Goal: Information Seeking & Learning: Learn about a topic

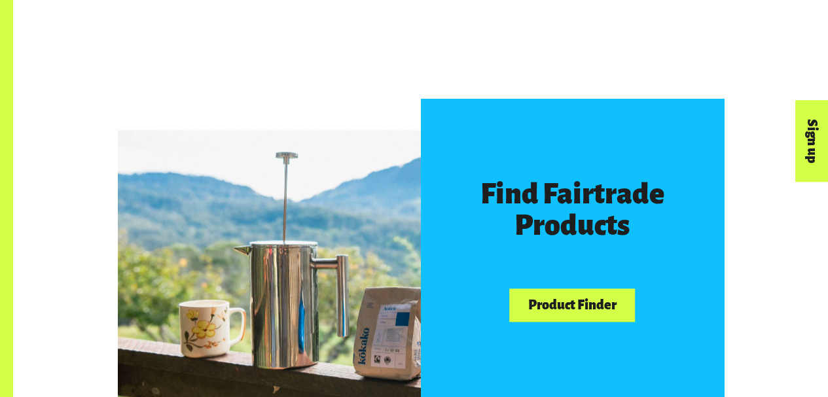
scroll to position [655, 0]
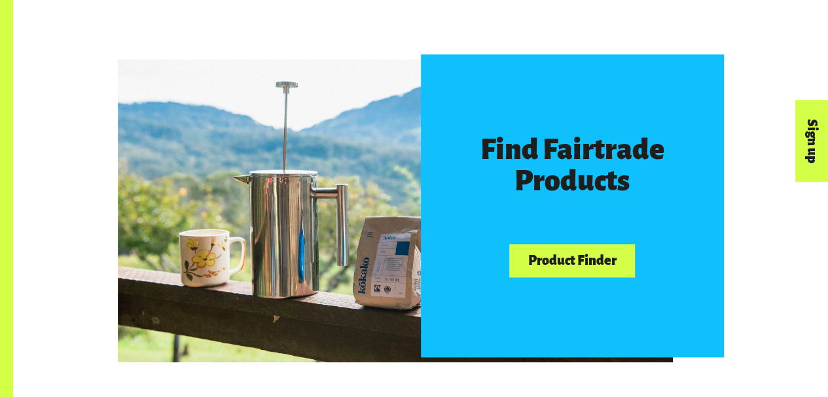
click at [557, 273] on link "Product Finder" at bounding box center [572, 260] width 126 height 33
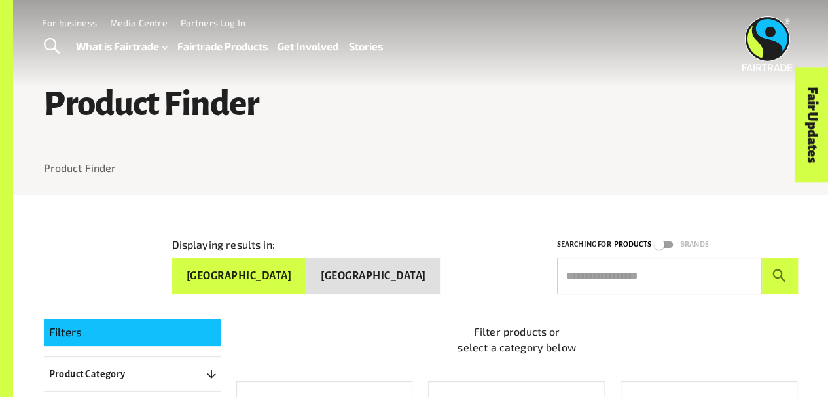
click at [392, 276] on button "New Zealand" at bounding box center [373, 276] width 134 height 37
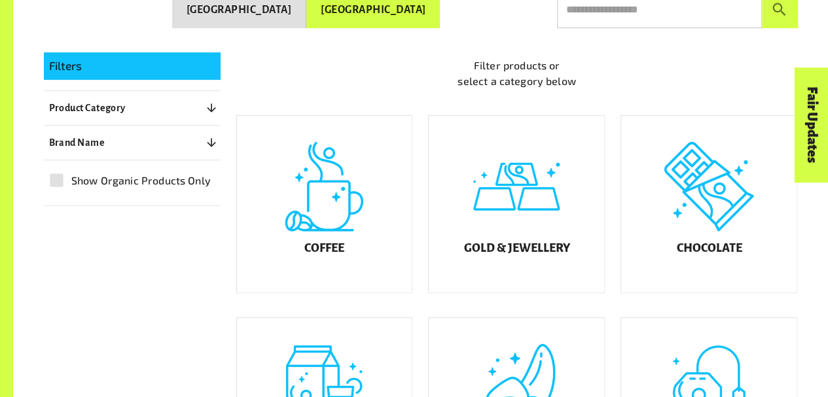
scroll to position [393, 0]
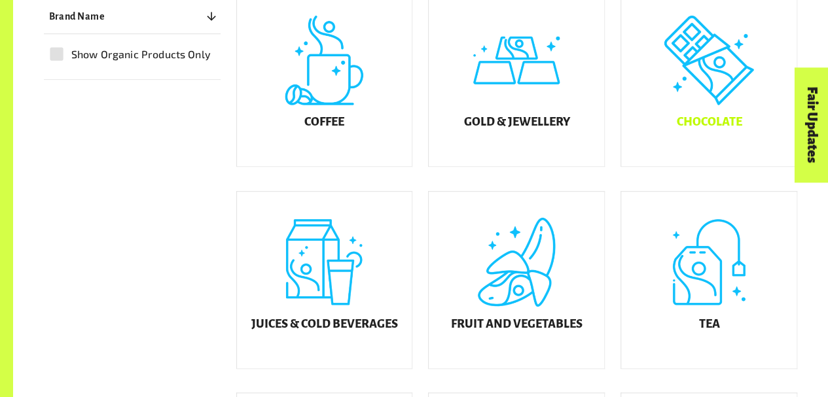
click at [716, 113] on div "Chocolate" at bounding box center [709, 78] width 176 height 177
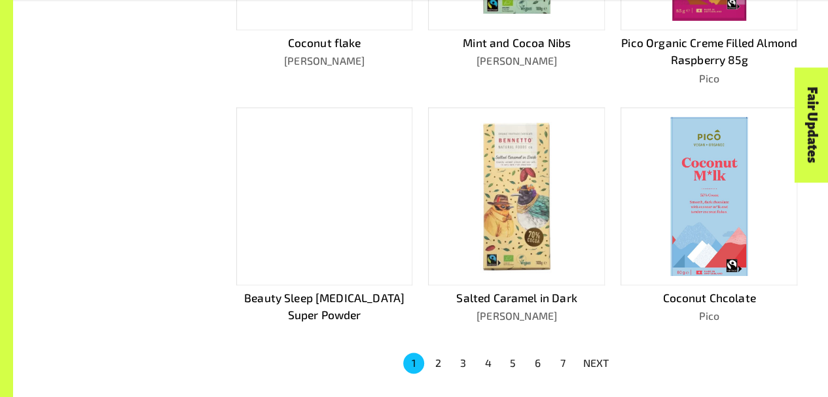
scroll to position [788, 0]
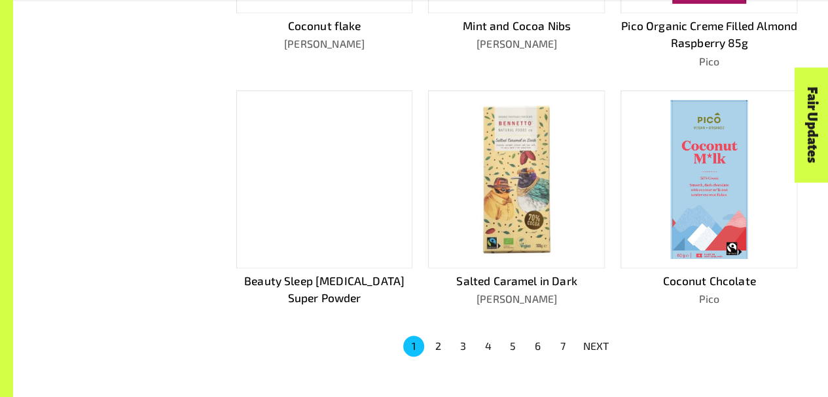
click at [438, 342] on button "2" at bounding box center [438, 346] width 21 height 21
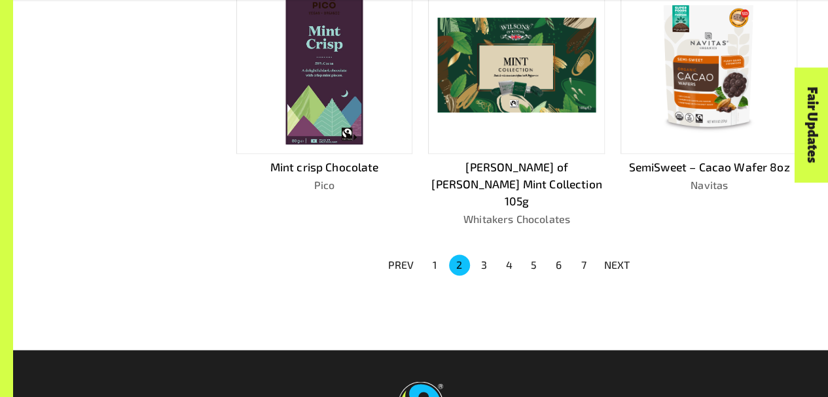
scroll to position [983, 0]
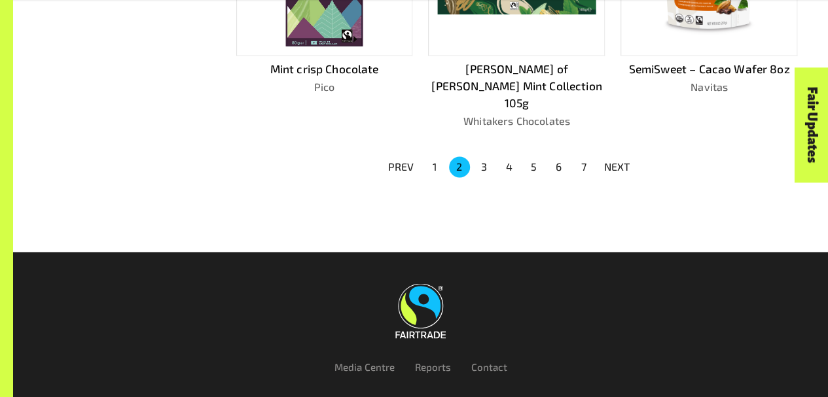
click at [482, 157] on button "3" at bounding box center [484, 167] width 21 height 21
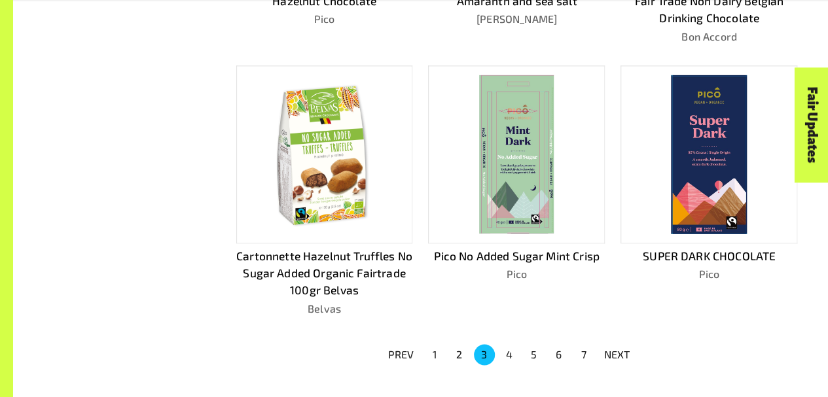
scroll to position [952, 0]
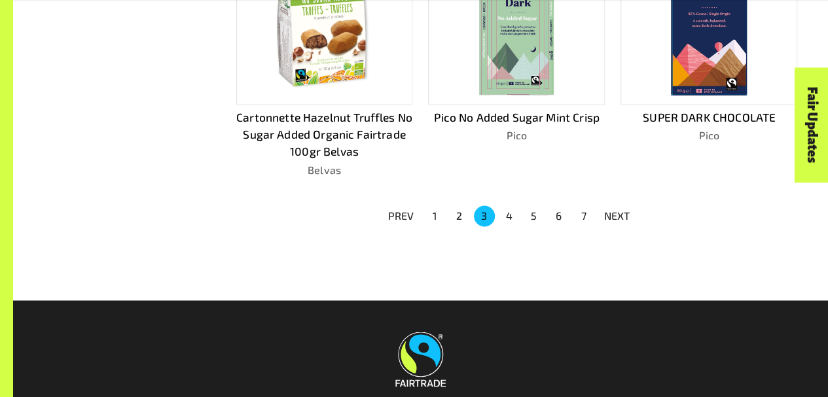
click at [587, 215] on button "7" at bounding box center [584, 216] width 21 height 21
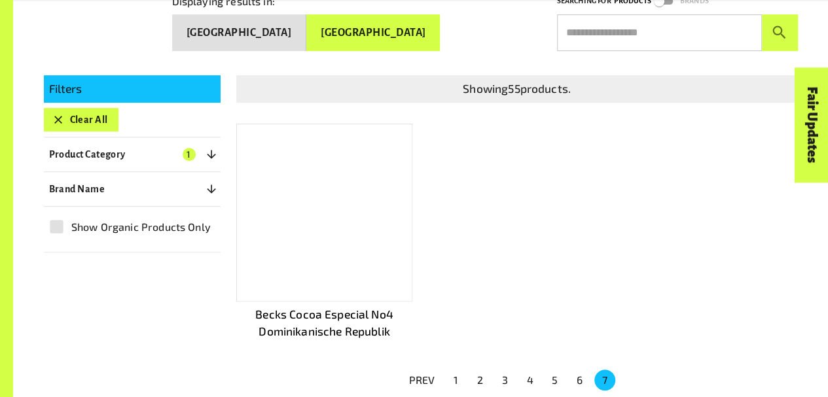
scroll to position [343, 0]
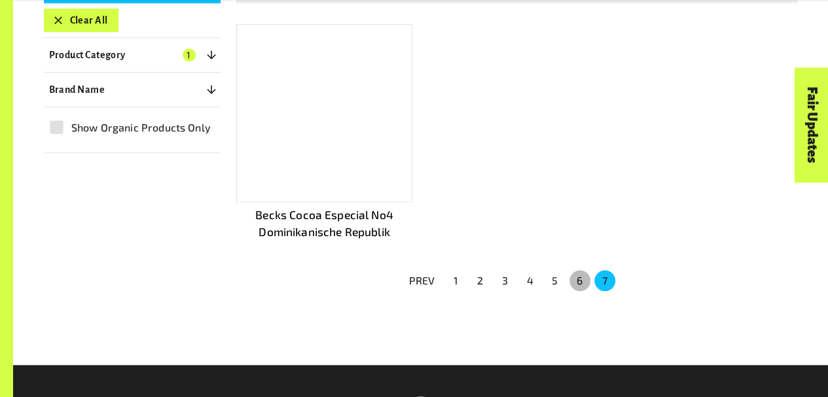
click at [583, 284] on button "6" at bounding box center [580, 280] width 21 height 21
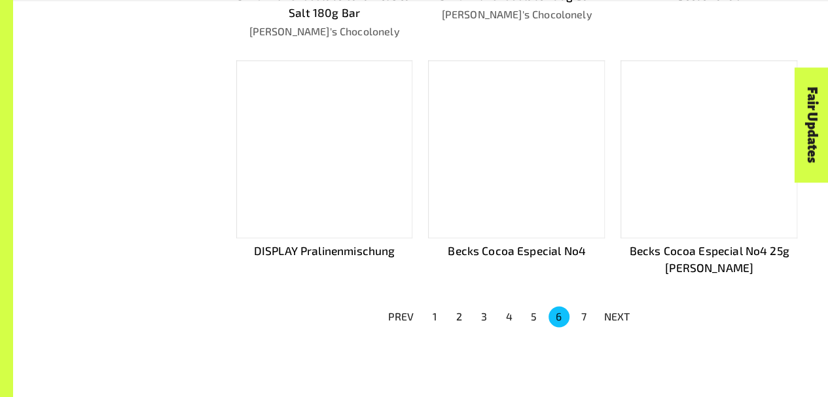
scroll to position [867, 0]
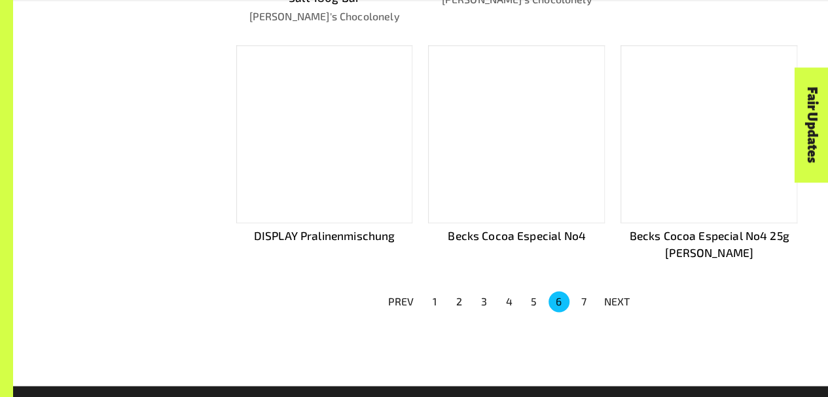
click at [534, 299] on button "5" at bounding box center [534, 301] width 21 height 21
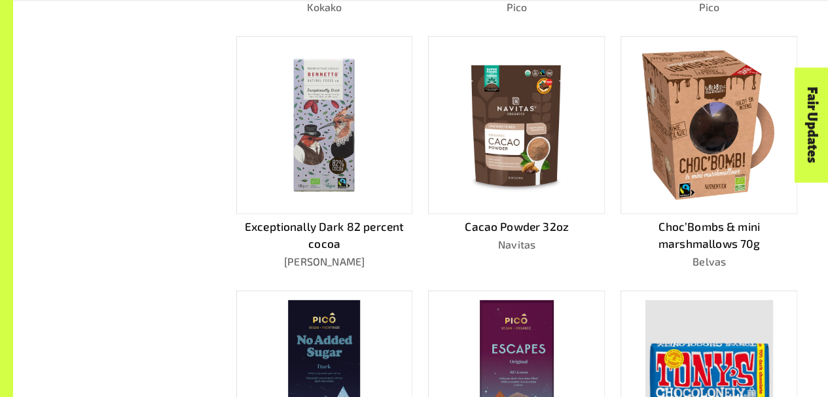
scroll to position [832, 0]
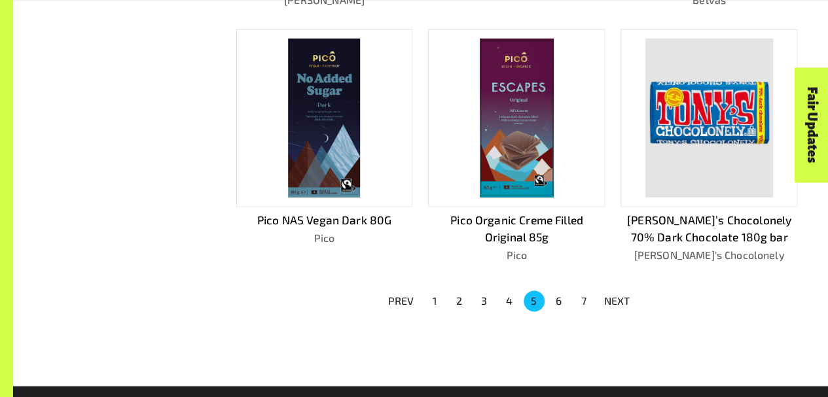
click at [509, 301] on button "4" at bounding box center [509, 301] width 21 height 21
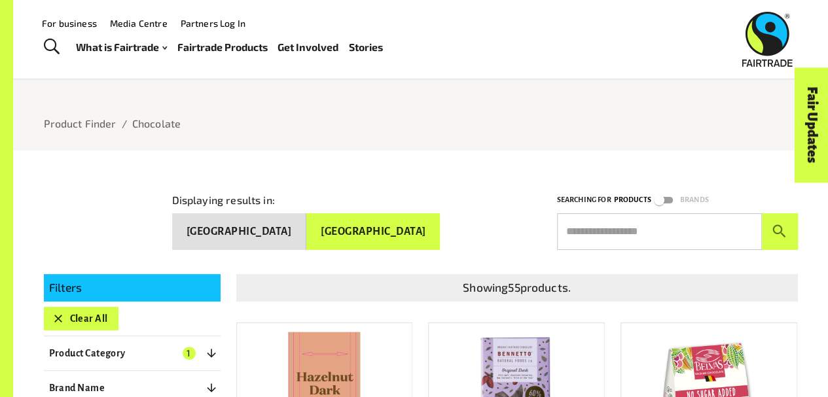
scroll to position [14, 0]
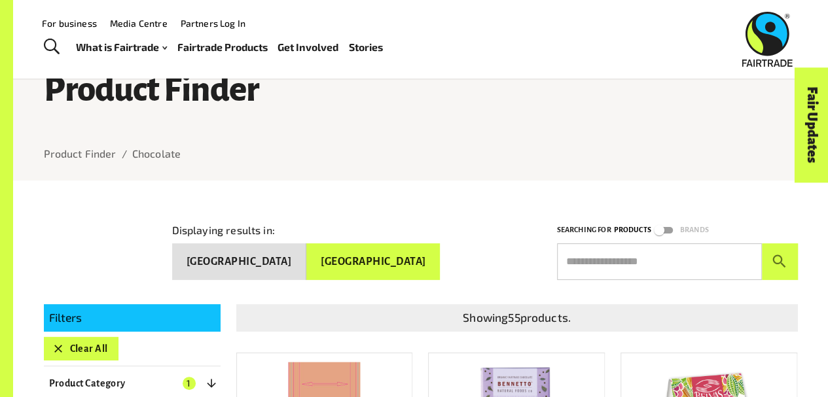
click at [616, 263] on input "text" at bounding box center [659, 262] width 205 height 37
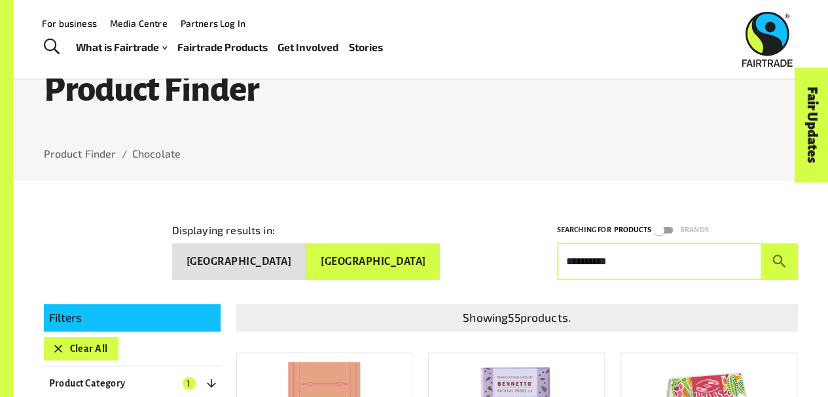
type input "**********"
click at [762, 244] on button "submit" at bounding box center [780, 262] width 36 height 37
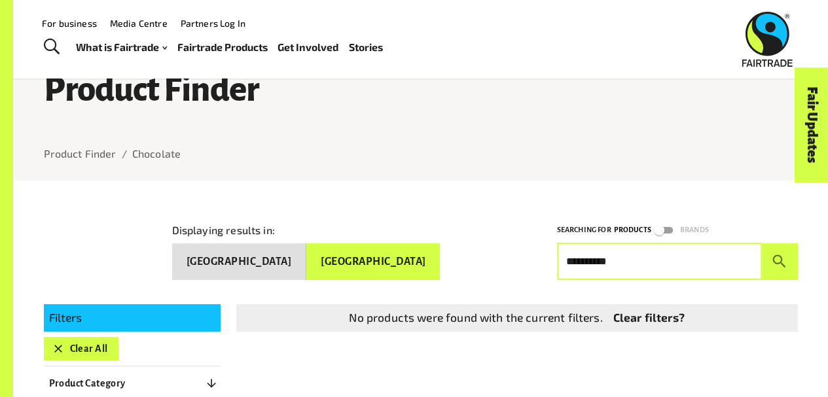
drag, startPoint x: 673, startPoint y: 262, endPoint x: 549, endPoint y: 262, distance: 123.1
click at [553, 262] on div "**********" at bounding box center [670, 243] width 257 height 73
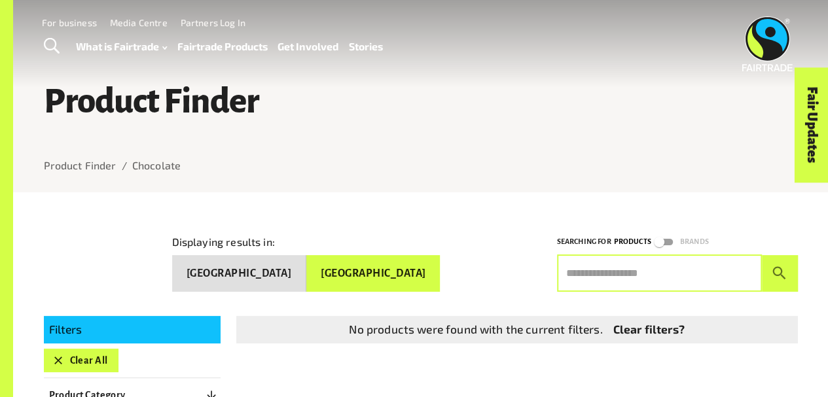
scroll to position [0, 0]
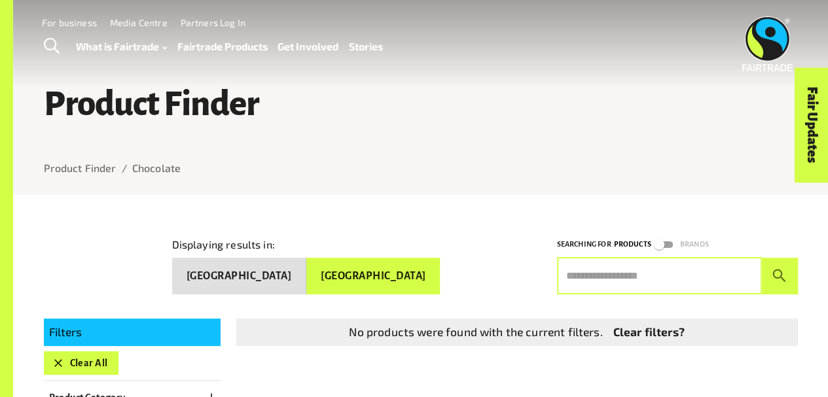
click at [377, 158] on div "Product Finder Product Finder / Chocolate" at bounding box center [421, 102] width 786 height 185
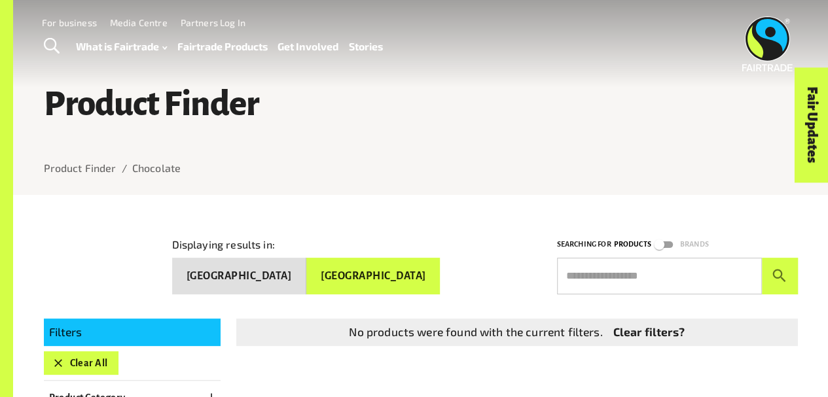
click at [770, 39] on img at bounding box center [768, 43] width 50 height 55
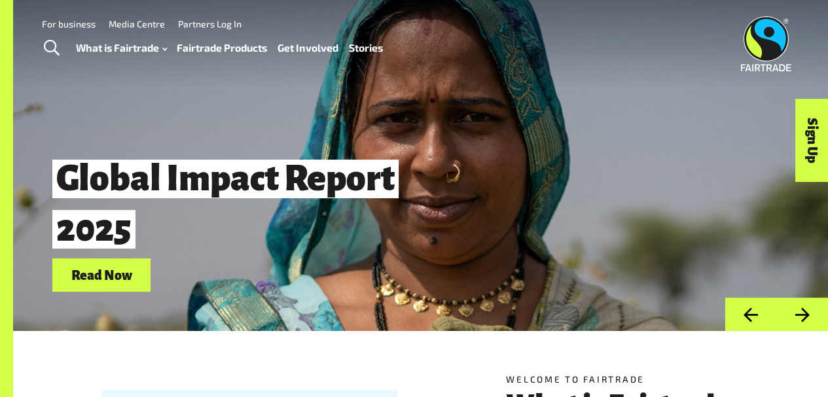
click at [232, 46] on link "Fairtrade Products" at bounding box center [222, 48] width 90 height 18
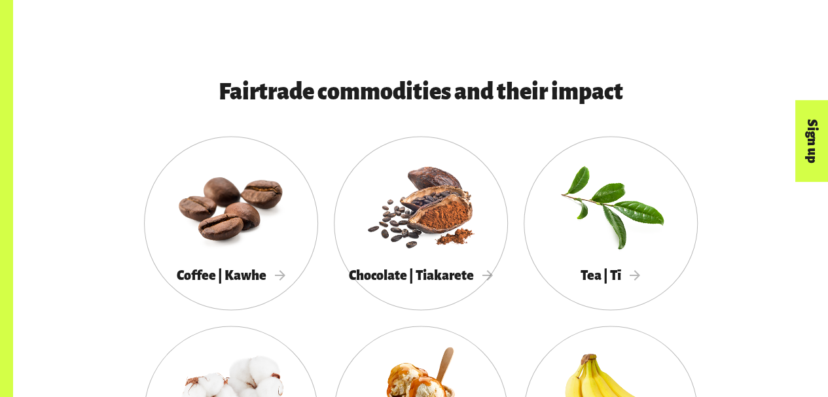
scroll to position [1179, 0]
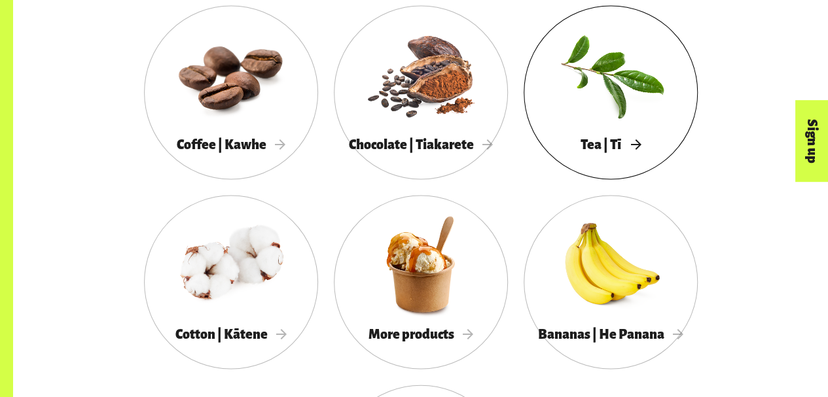
drag, startPoint x: 610, startPoint y: 147, endPoint x: 602, endPoint y: 151, distance: 8.5
click at [610, 147] on span "Tea | Tī" at bounding box center [611, 144] width 60 height 14
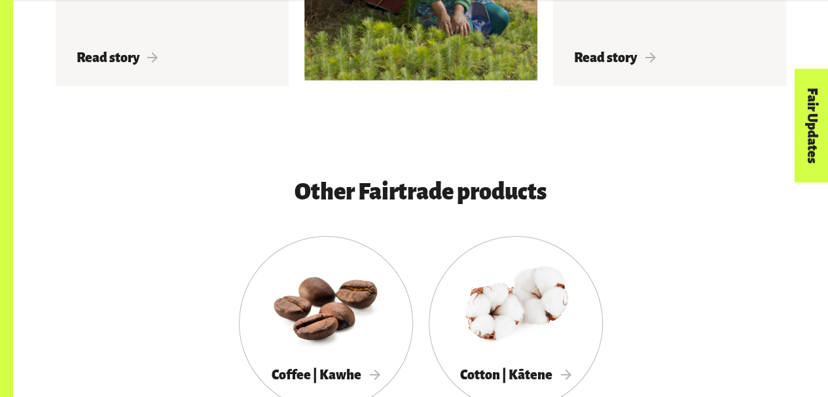
scroll to position [2280, 0]
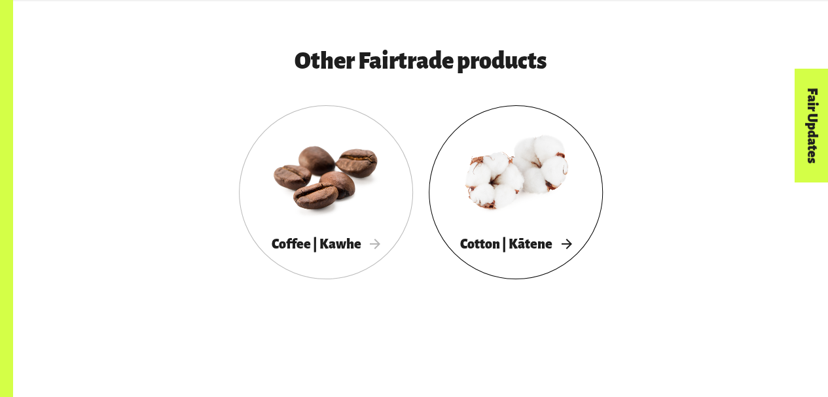
click at [509, 247] on span "Cotton | Kātene" at bounding box center [515, 244] width 111 height 14
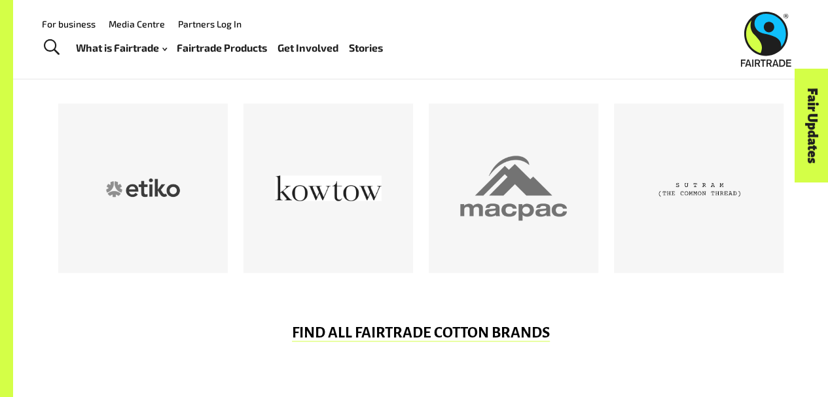
scroll to position [655, 0]
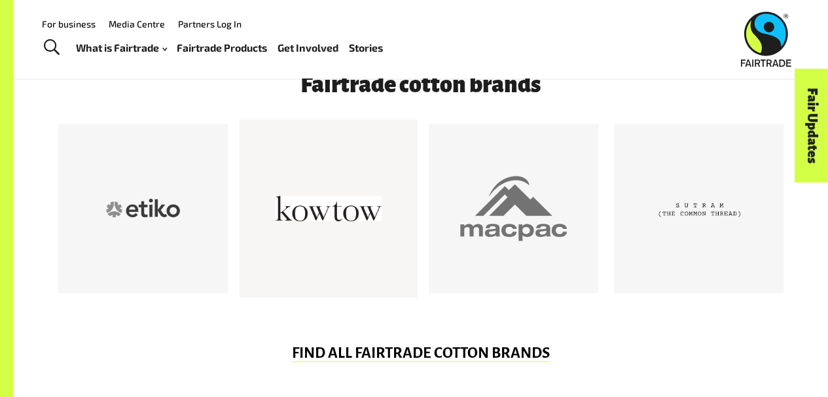
click at [327, 227] on div at bounding box center [328, 208] width 107 height 107
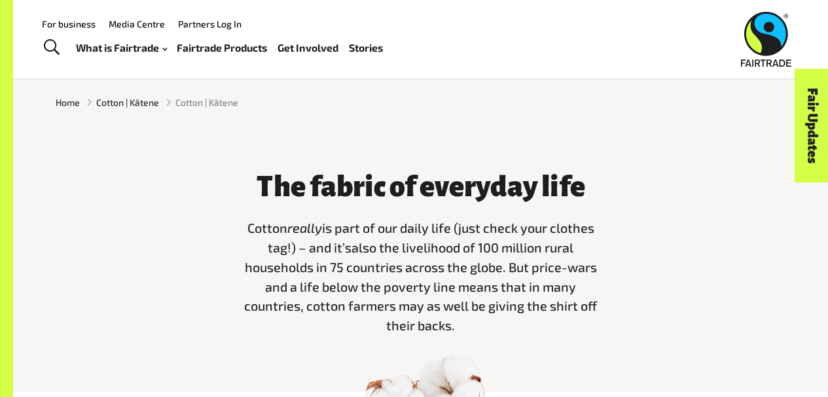
scroll to position [0, 0]
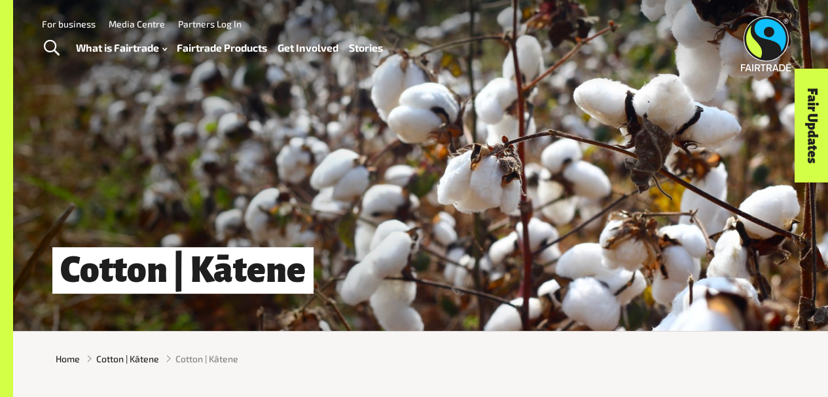
click at [764, 41] on img at bounding box center [766, 43] width 50 height 55
